Goal: Task Accomplishment & Management: Use online tool/utility

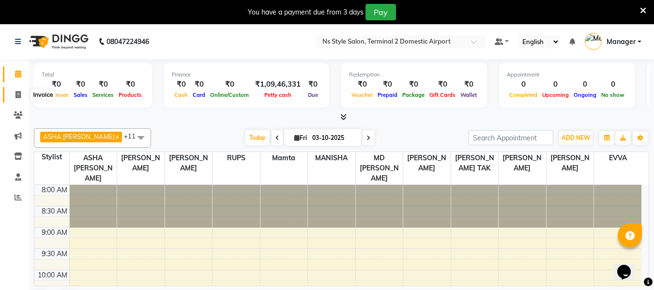
click at [21, 92] on icon at bounding box center [17, 94] width 5 height 7
select select "service"
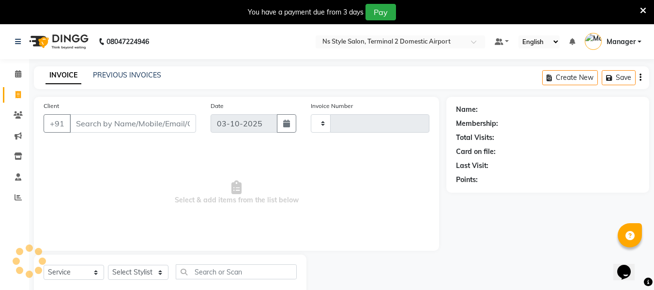
type input "2625"
select select "5661"
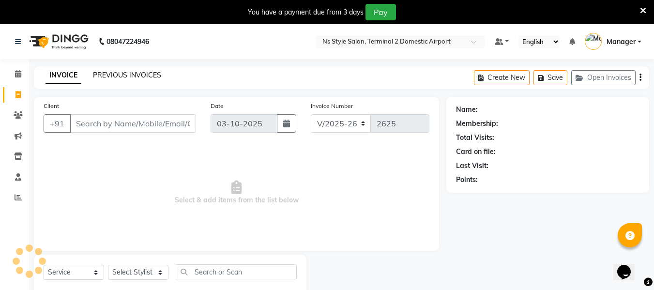
click at [119, 77] on link "PREVIOUS INVOICES" at bounding box center [127, 75] width 68 height 9
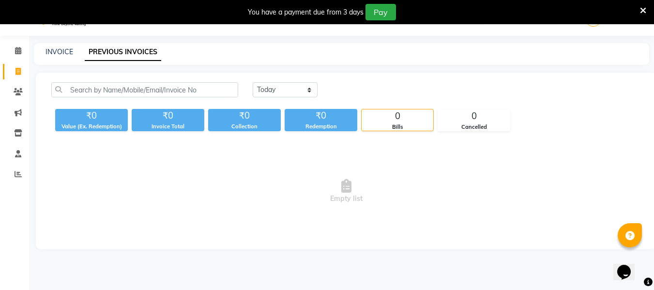
scroll to position [24, 0]
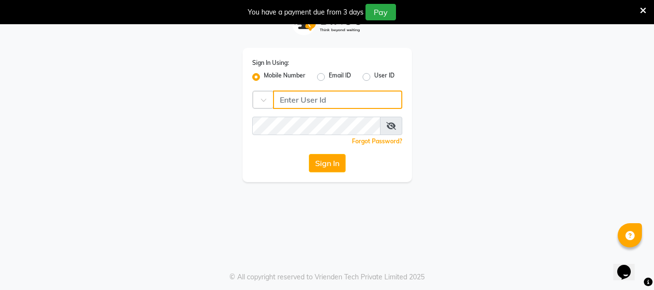
type input "7506358444"
